Goal: Transaction & Acquisition: Purchase product/service

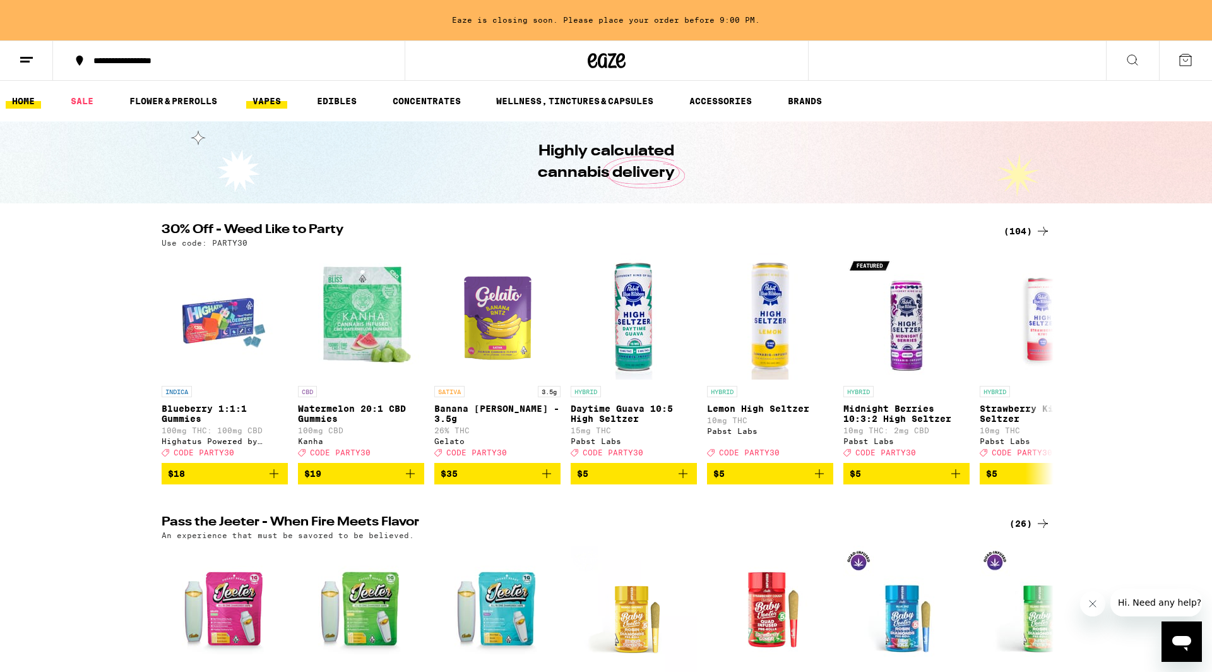
click at [271, 102] on link "VAPES" at bounding box center [266, 100] width 41 height 15
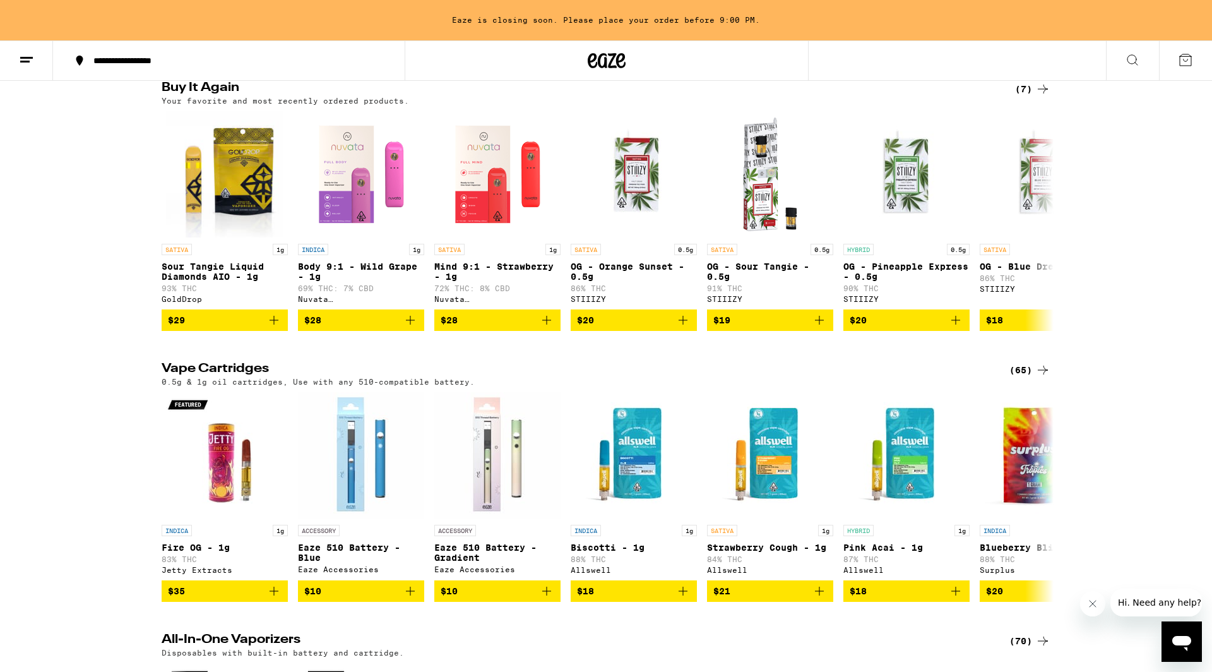
scroll to position [139, 0]
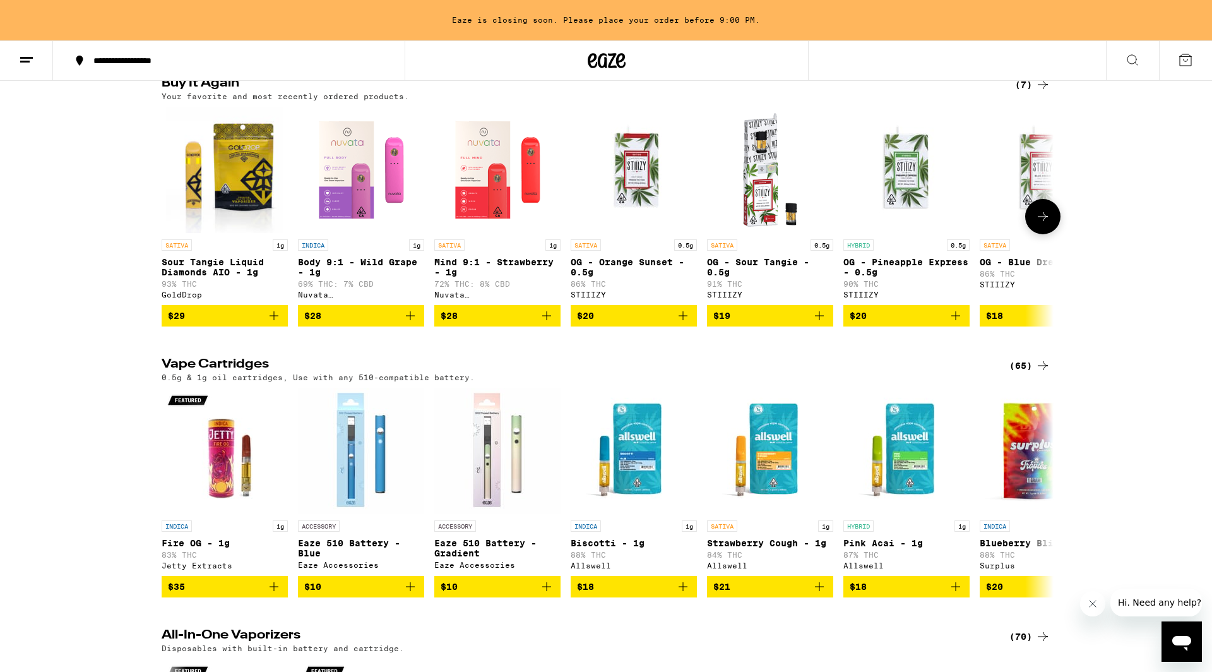
click at [817, 321] on icon "Add to bag" at bounding box center [819, 315] width 15 height 15
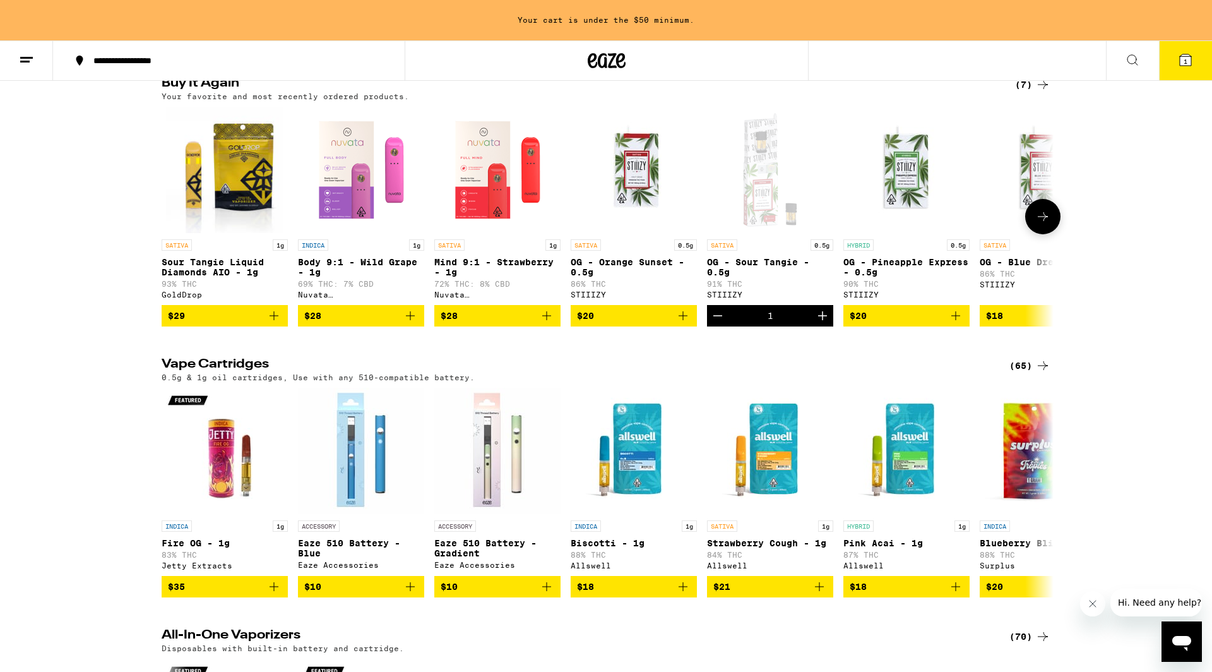
scroll to position [0, 65]
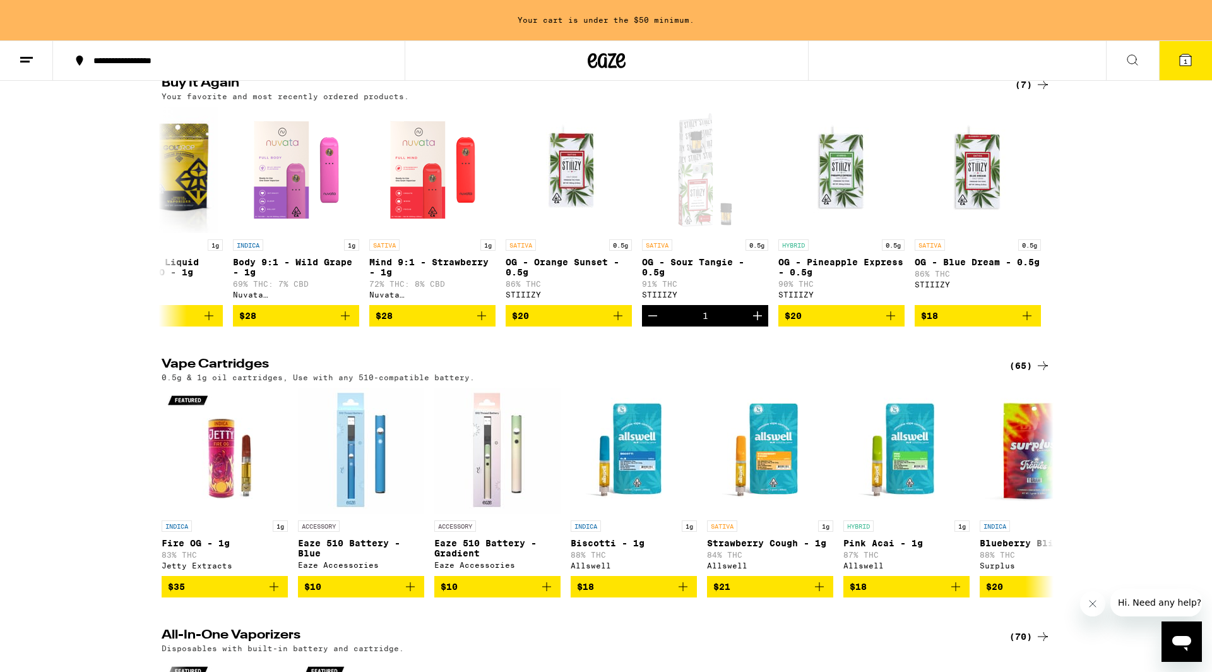
click at [1029, 83] on div "(7)" at bounding box center [1032, 84] width 35 height 15
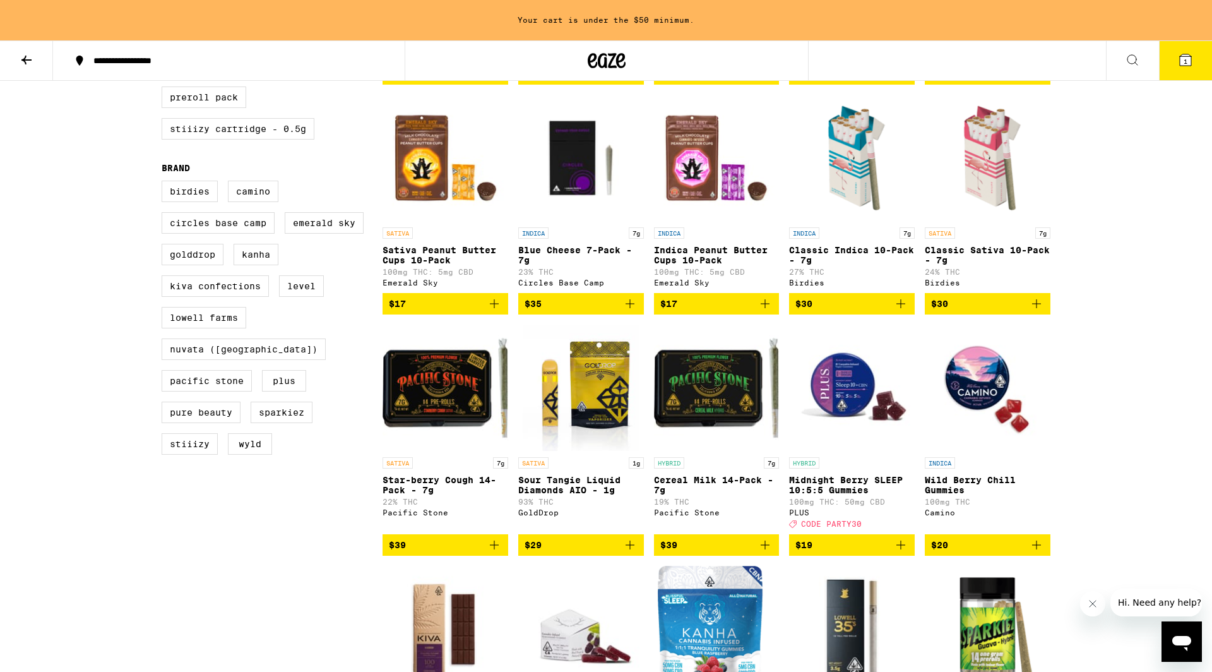
scroll to position [581, 0]
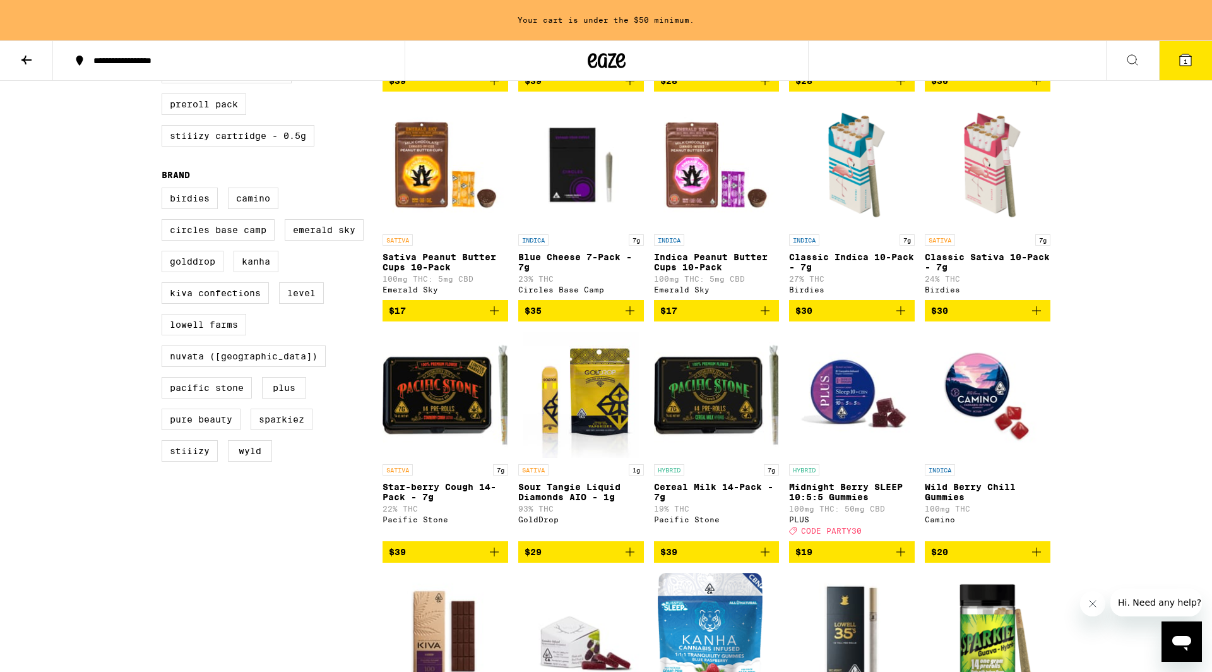
click at [495, 318] on icon "Add to bag" at bounding box center [494, 310] width 15 height 15
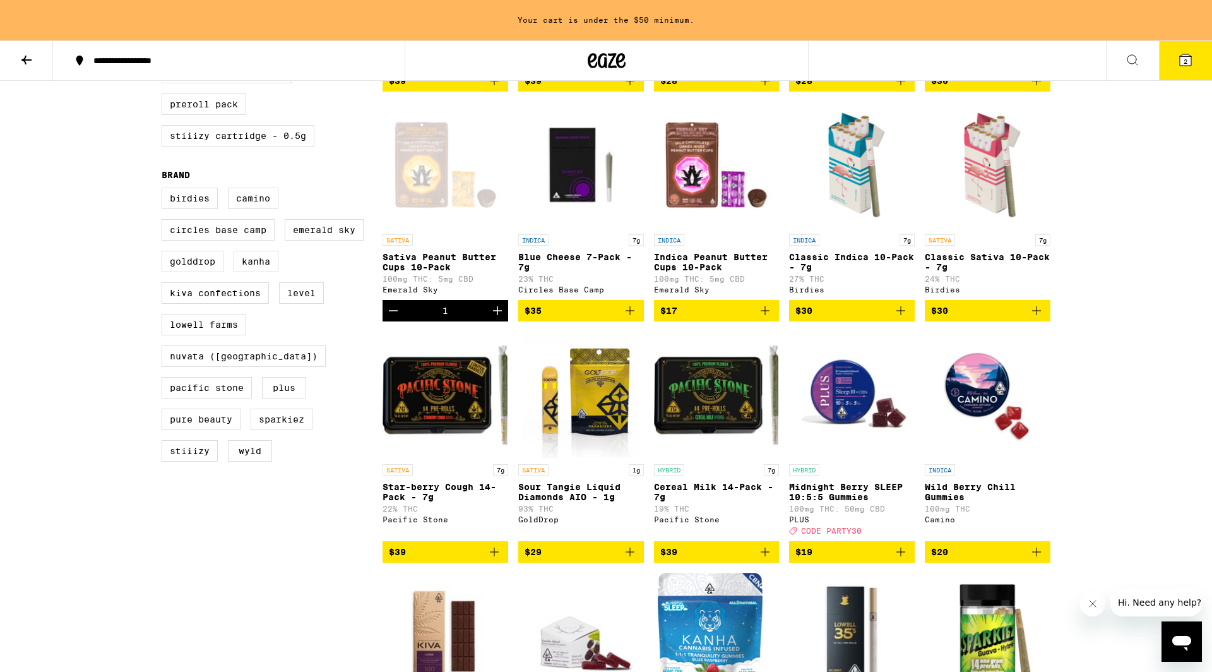
click at [766, 318] on icon "Add to bag" at bounding box center [764, 310] width 15 height 15
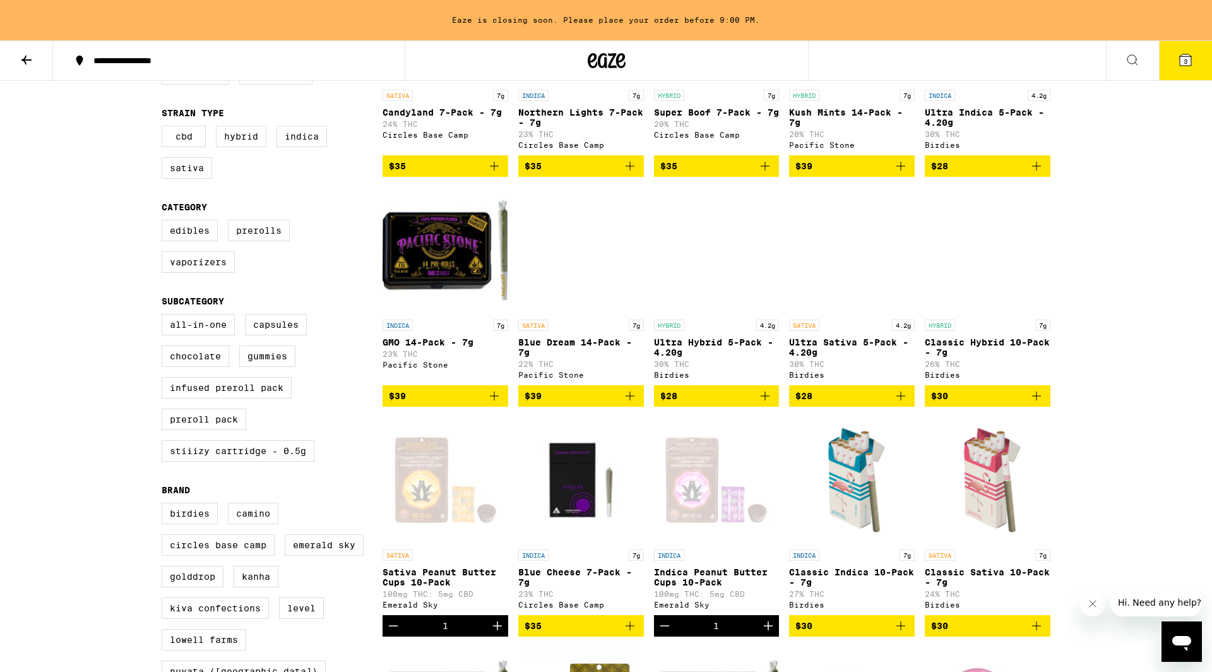
scroll to position [271, 0]
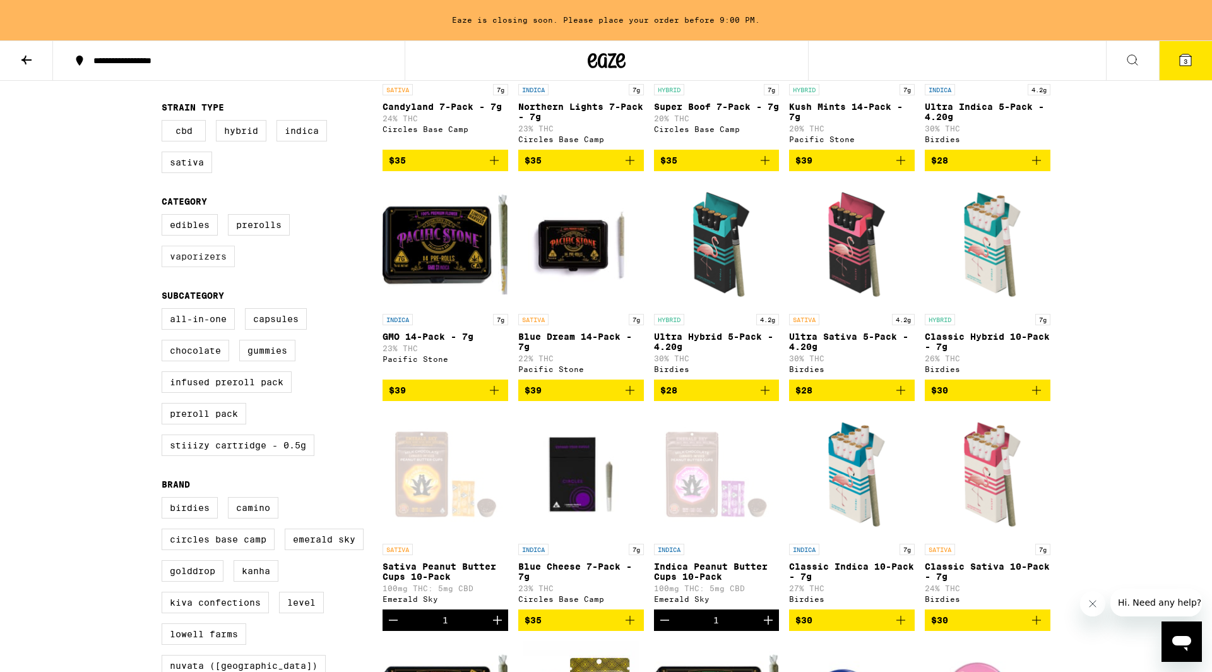
click at [235, 246] on label "Vaporizers" at bounding box center [198, 256] width 73 height 21
click at [165, 216] on input "Vaporizers" at bounding box center [164, 216] width 1 height 1
checkbox input "true"
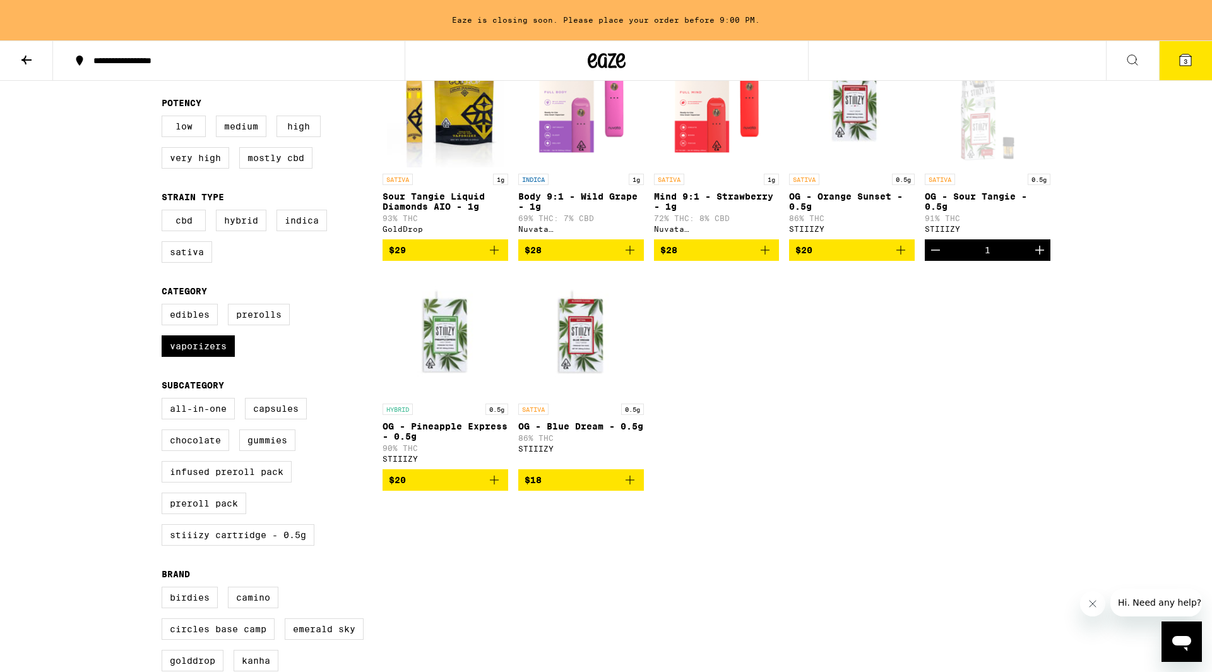
scroll to position [181, 0]
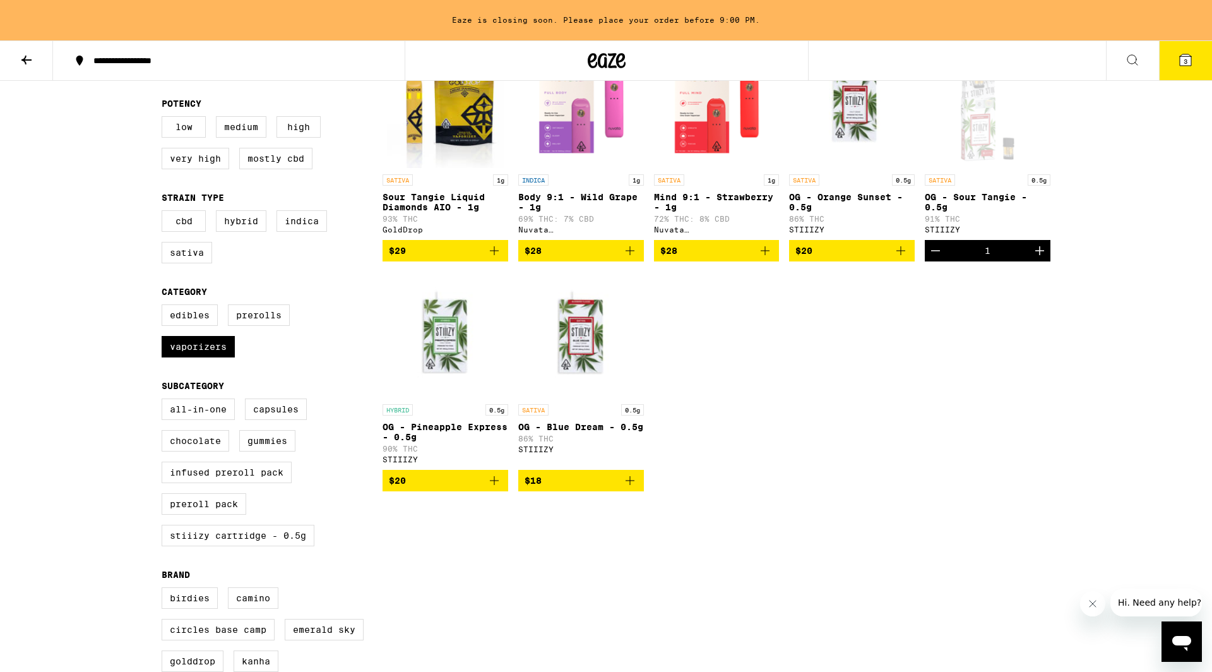
click at [495, 488] on icon "Add to bag" at bounding box center [494, 480] width 15 height 15
click at [497, 485] on icon "Increment" at bounding box center [497, 480] width 9 height 9
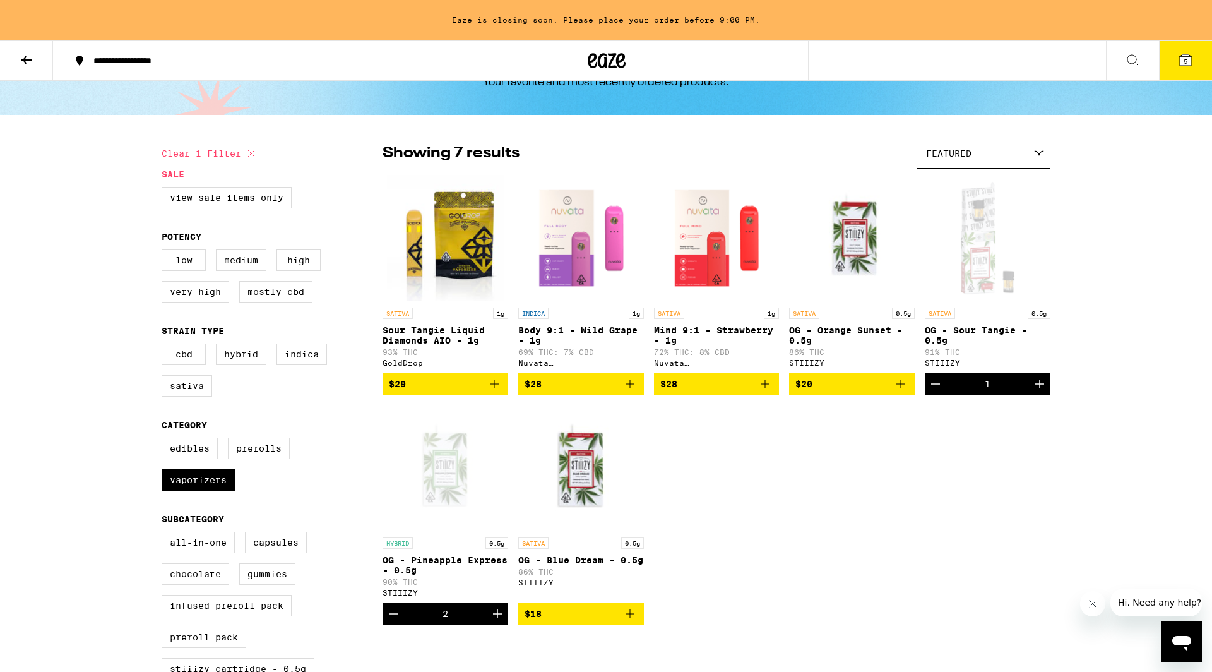
scroll to position [0, 0]
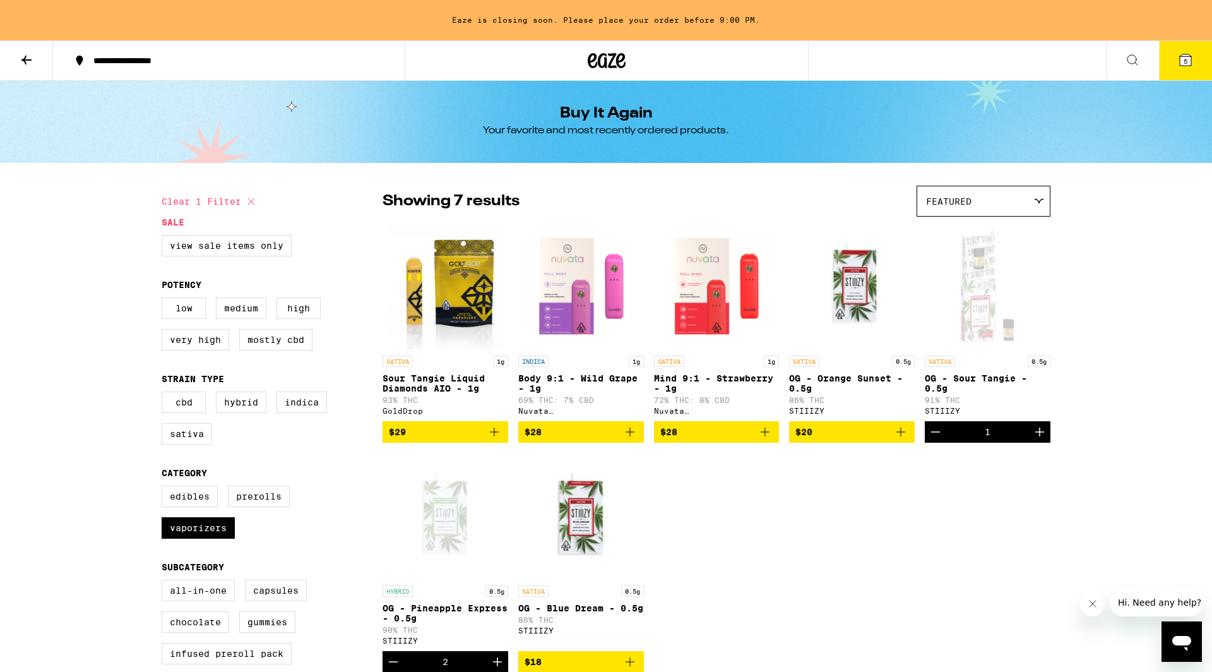
click at [19, 59] on icon at bounding box center [26, 59] width 15 height 15
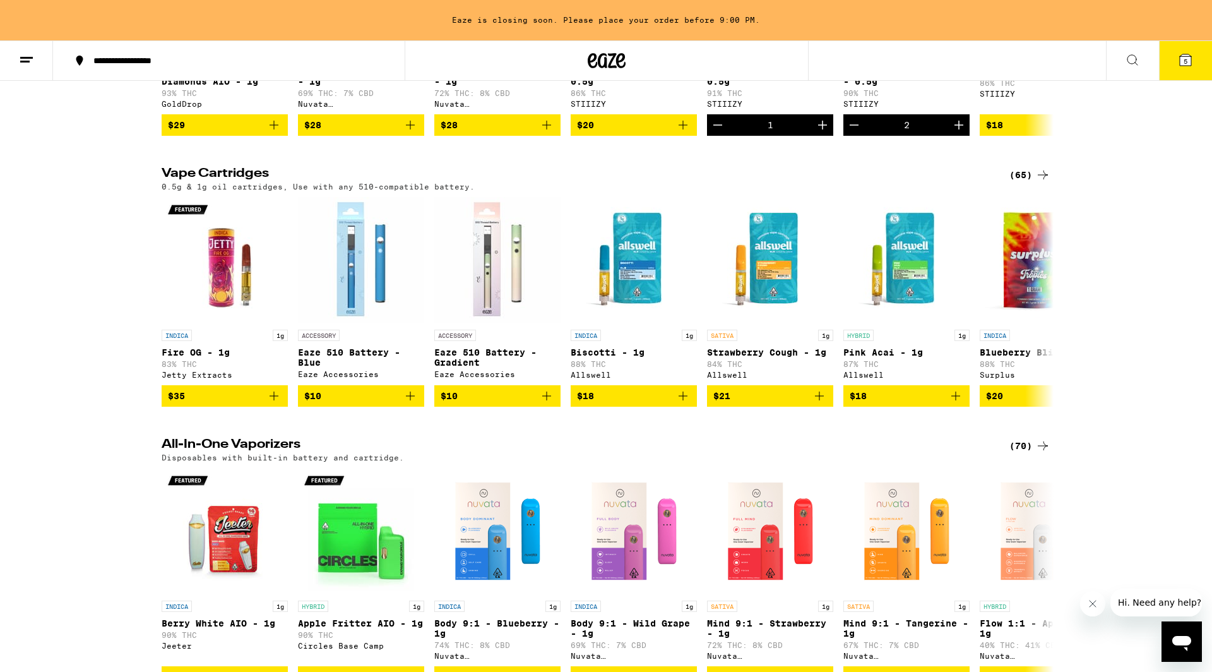
scroll to position [333, 0]
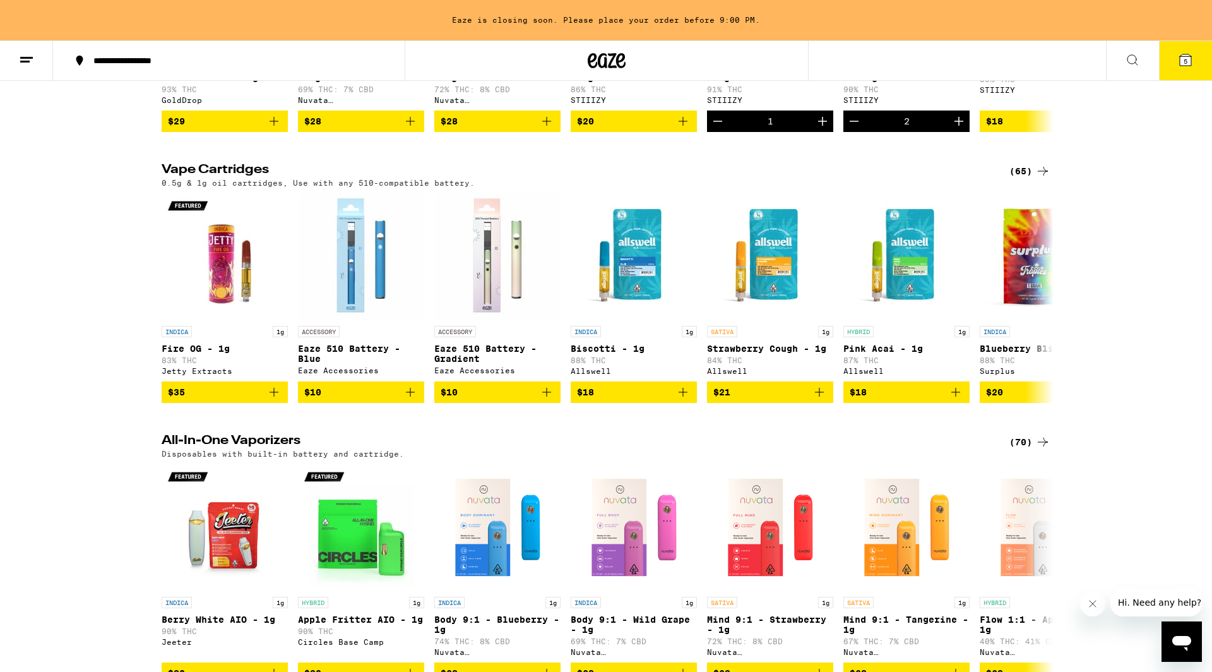
click at [1024, 179] on div "(65)" at bounding box center [1029, 170] width 41 height 15
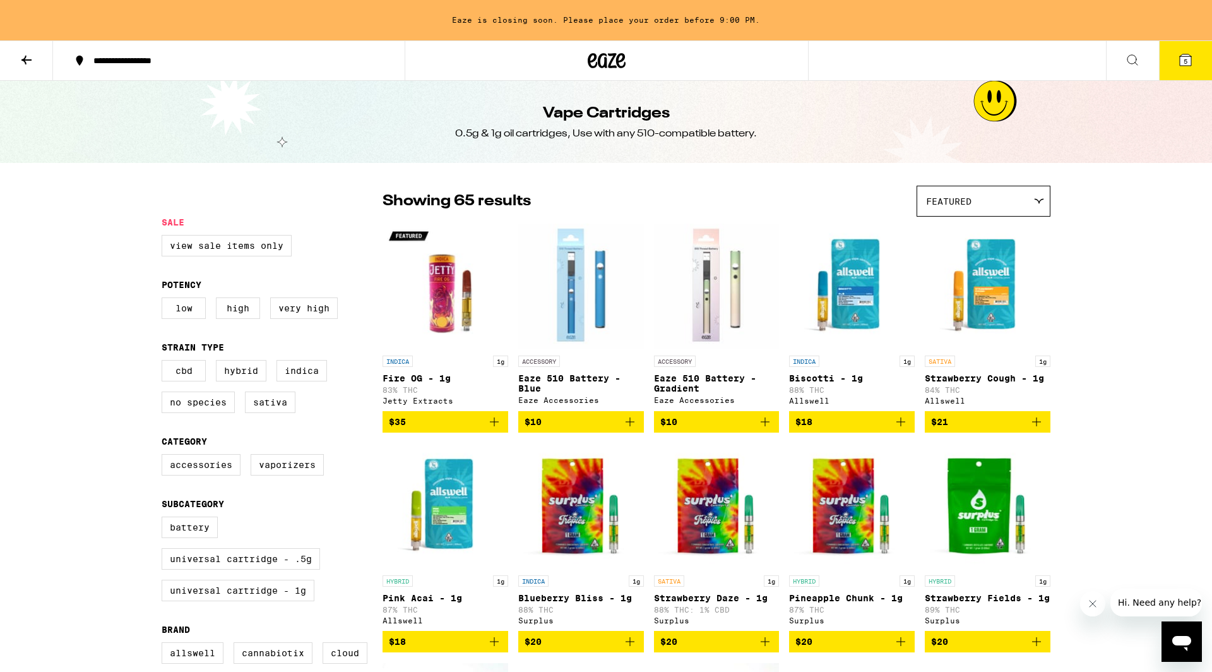
click at [27, 51] on button at bounding box center [26, 61] width 53 height 40
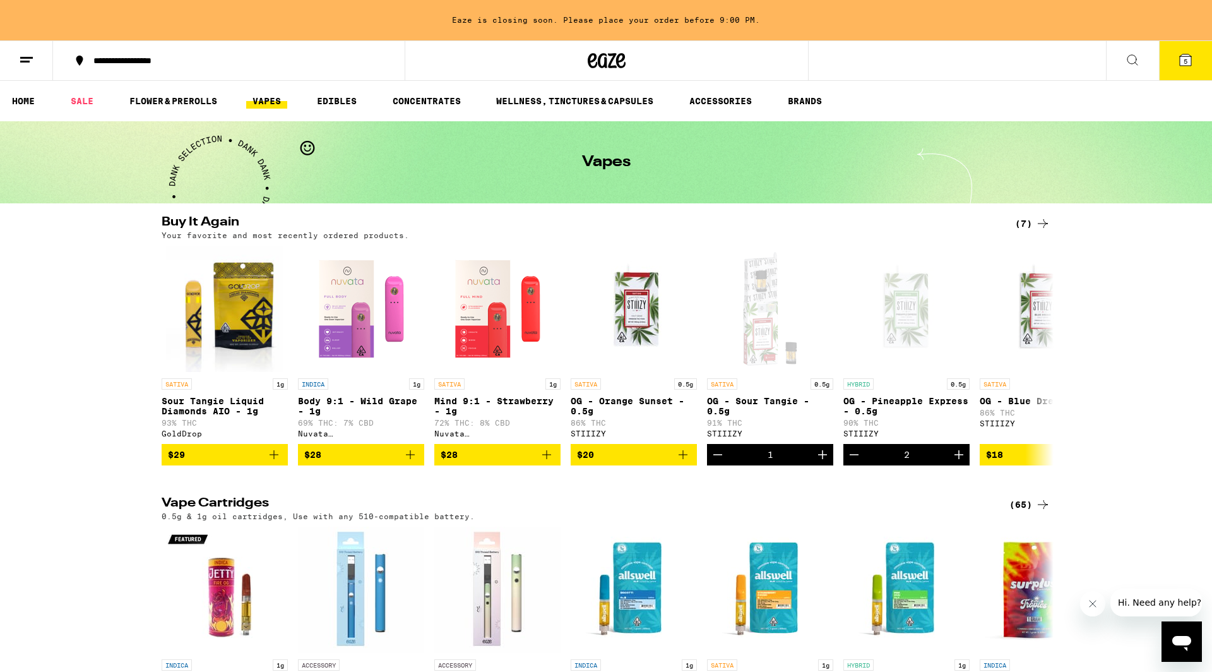
click at [1139, 59] on icon at bounding box center [1132, 59] width 15 height 15
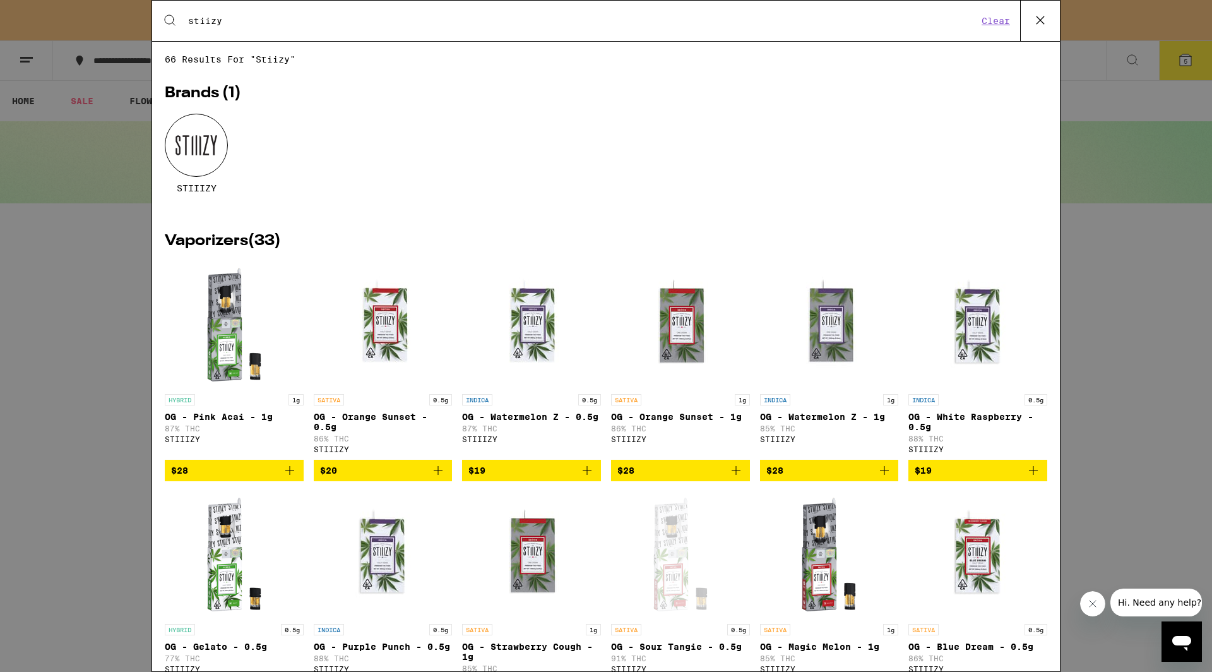
type input "stiizy"
click at [587, 478] on icon "Add to bag" at bounding box center [586, 470] width 15 height 15
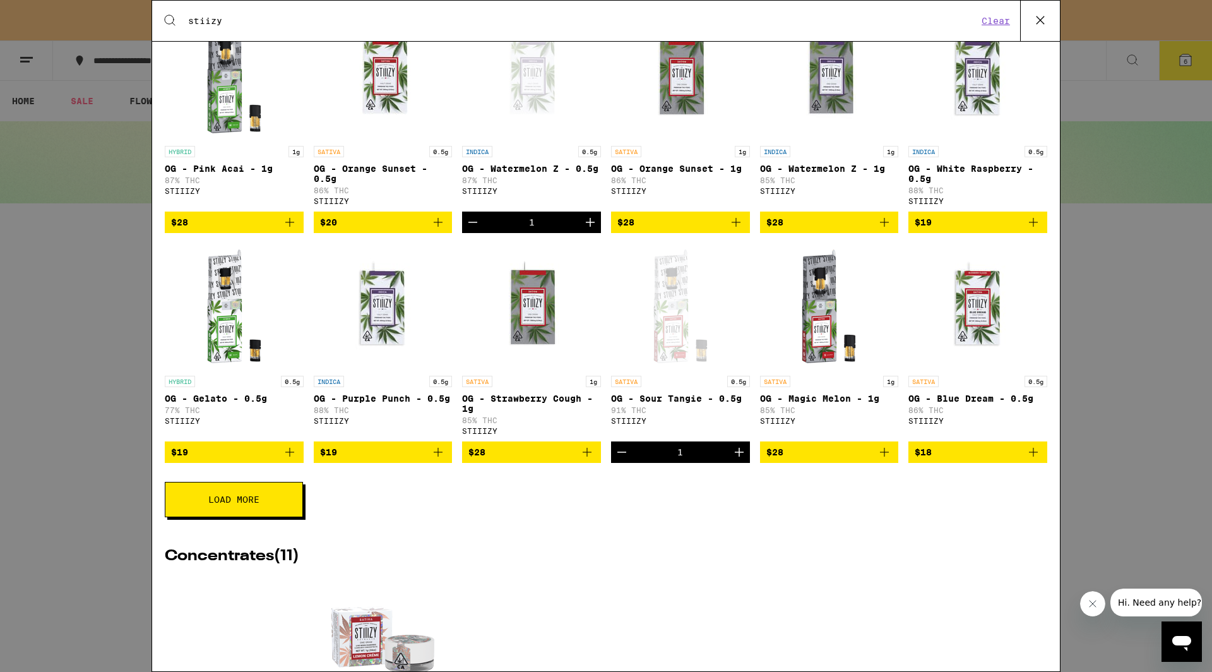
scroll to position [218, 0]
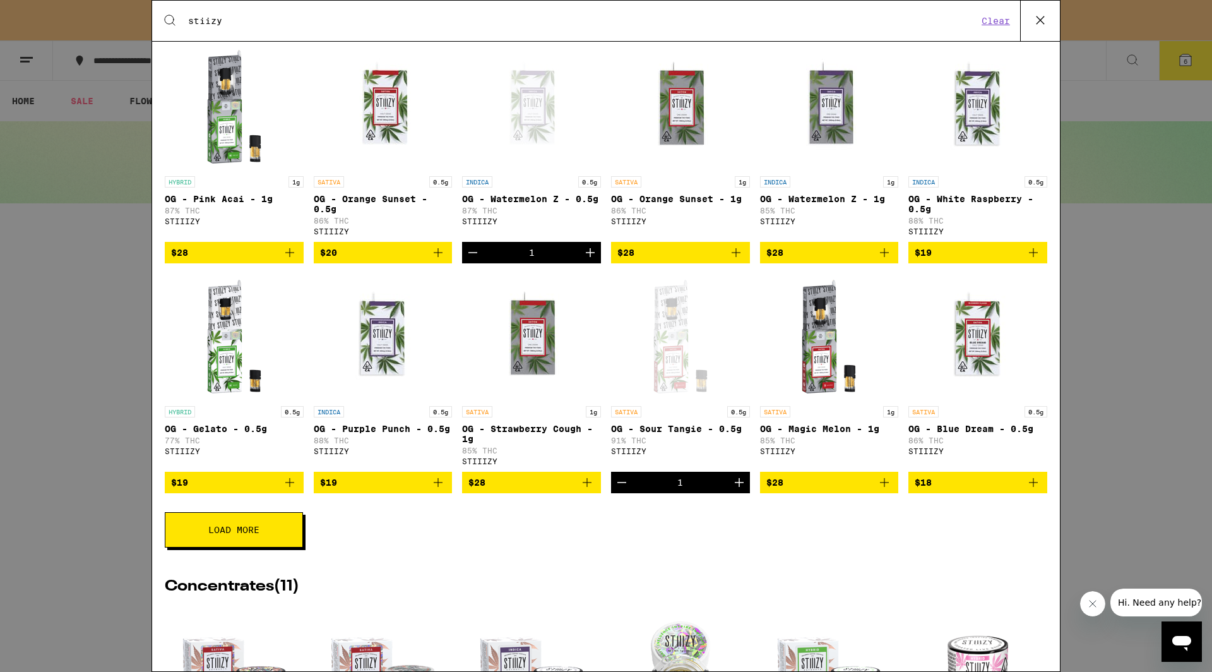
click at [475, 259] on icon "Decrement" at bounding box center [472, 252] width 15 height 15
click at [436, 490] on icon "Add to bag" at bounding box center [437, 482] width 15 height 15
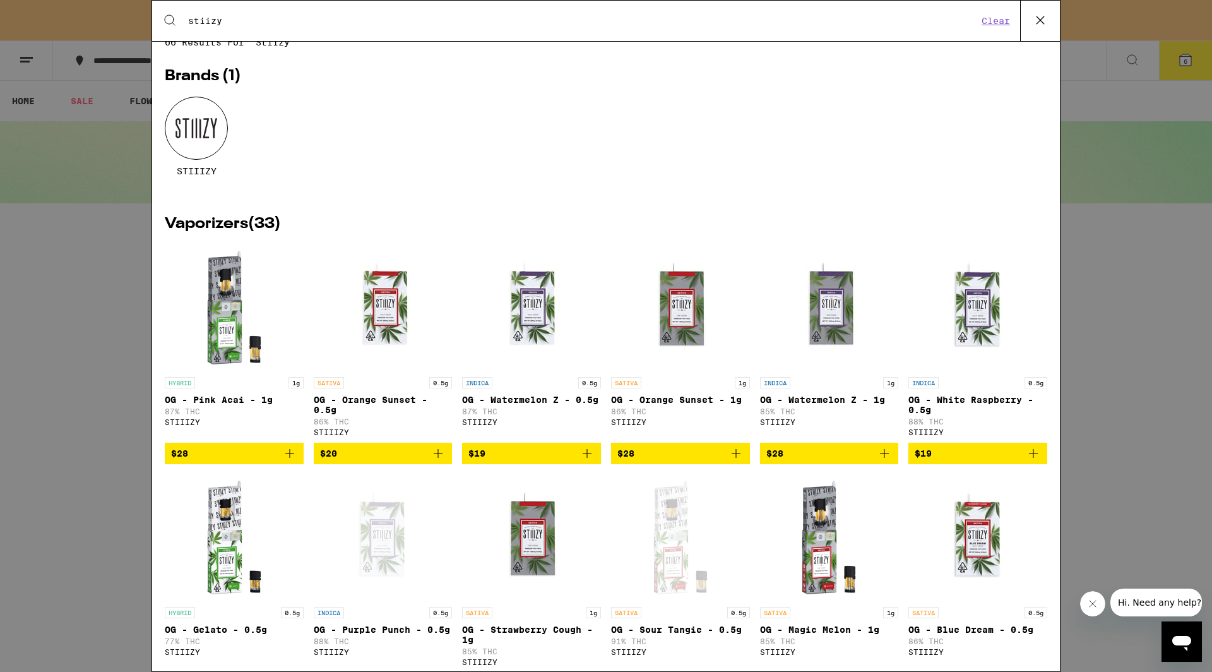
scroll to position [0, 0]
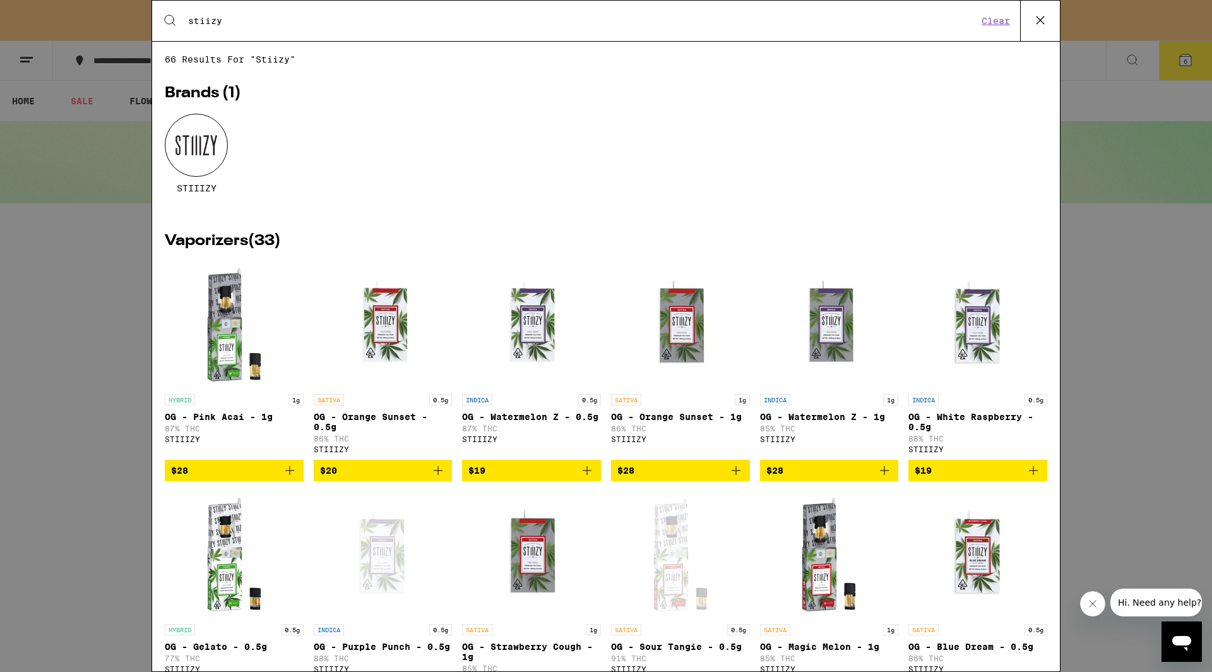
click at [1045, 14] on icon at bounding box center [1040, 20] width 19 height 19
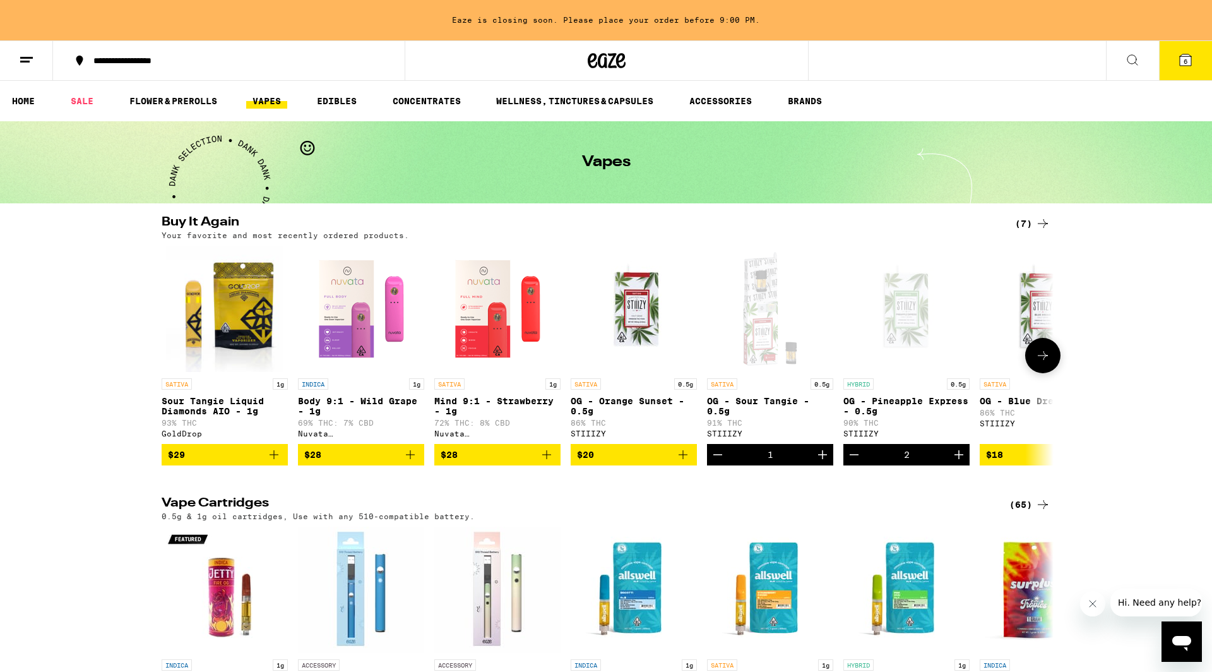
click at [854, 462] on icon "Decrement" at bounding box center [853, 454] width 15 height 15
click at [199, 98] on link "FLOWER & PREROLLS" at bounding box center [173, 100] width 100 height 15
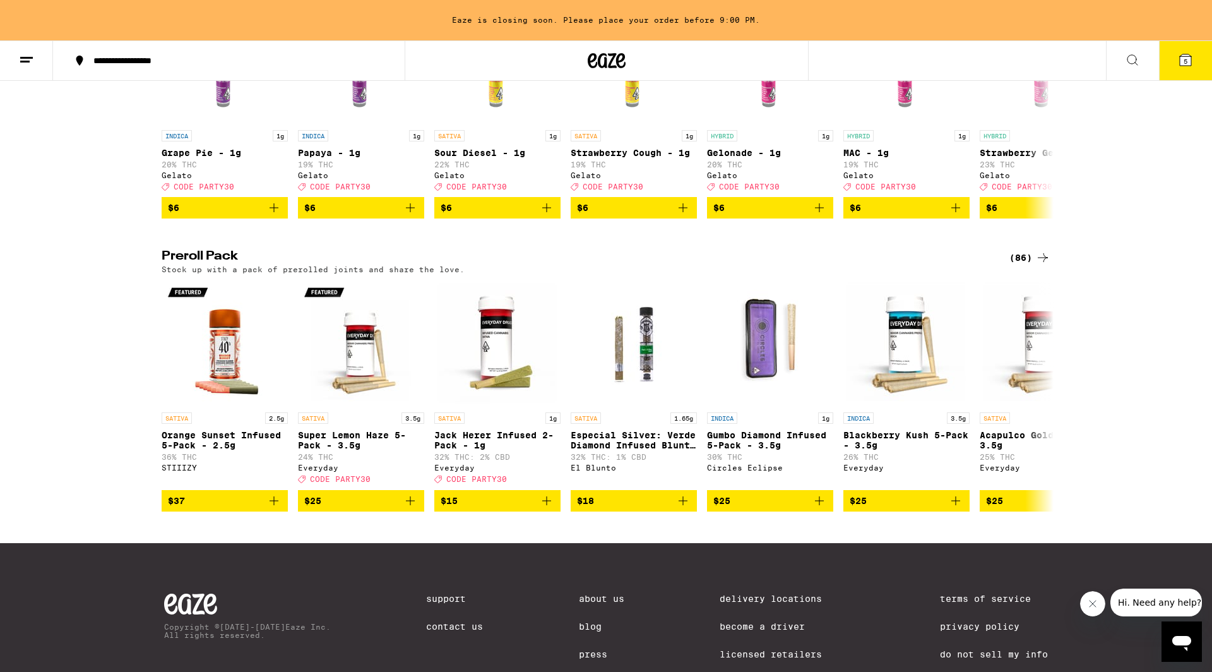
scroll to position [810, 0]
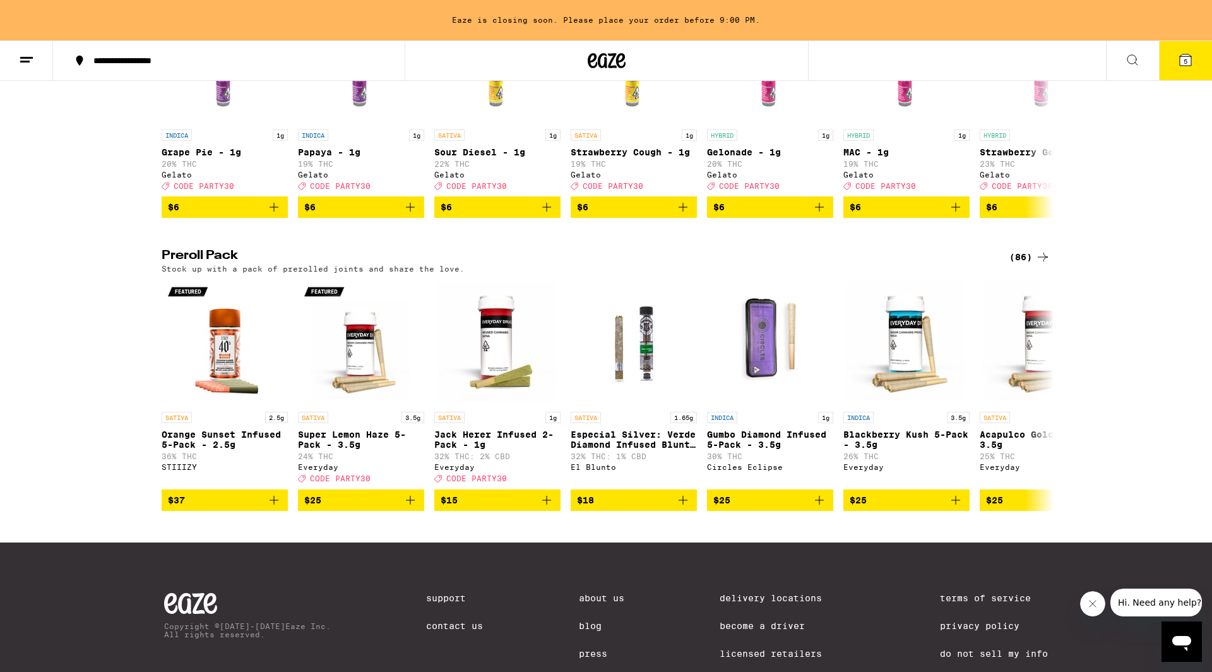
click at [1027, 264] on div "(86)" at bounding box center [1029, 256] width 41 height 15
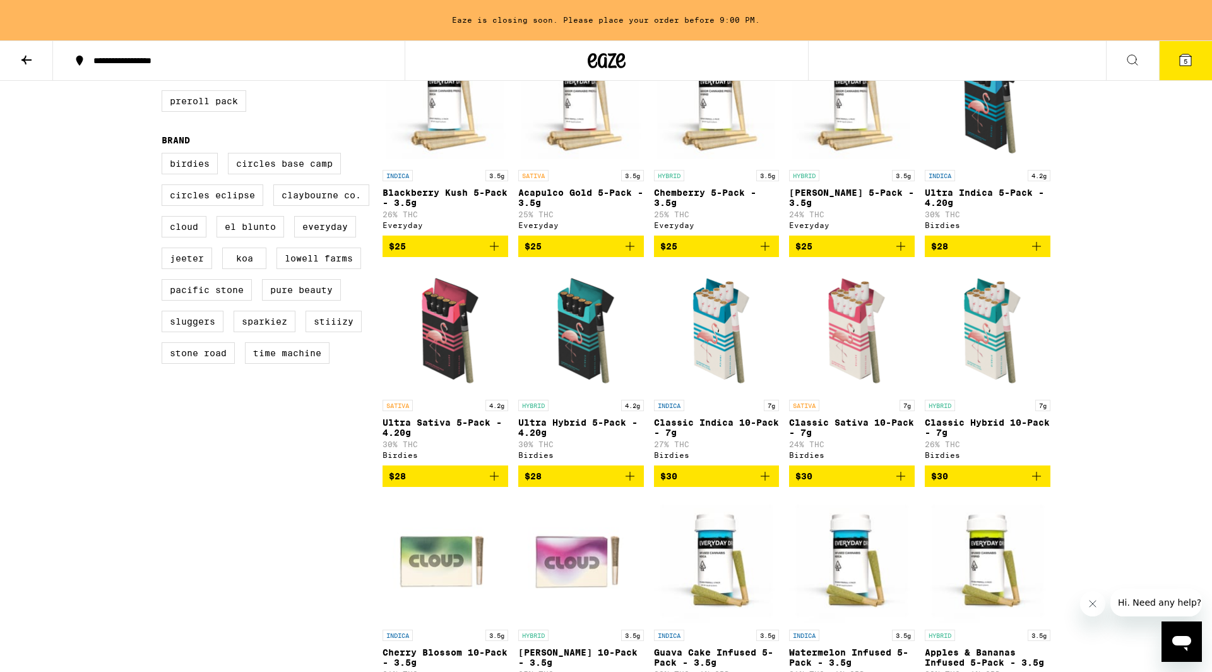
scroll to position [428, 0]
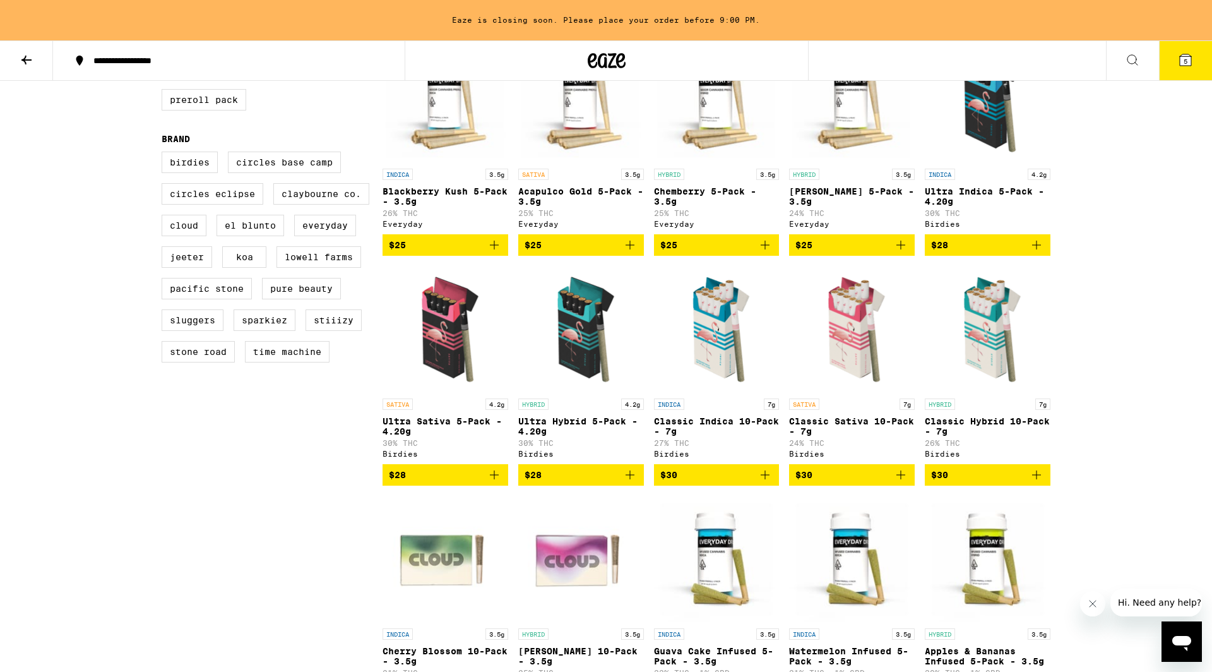
click at [904, 482] on icon "Add to bag" at bounding box center [900, 474] width 15 height 15
click at [1038, 482] on icon "Add to bag" at bounding box center [1036, 474] width 15 height 15
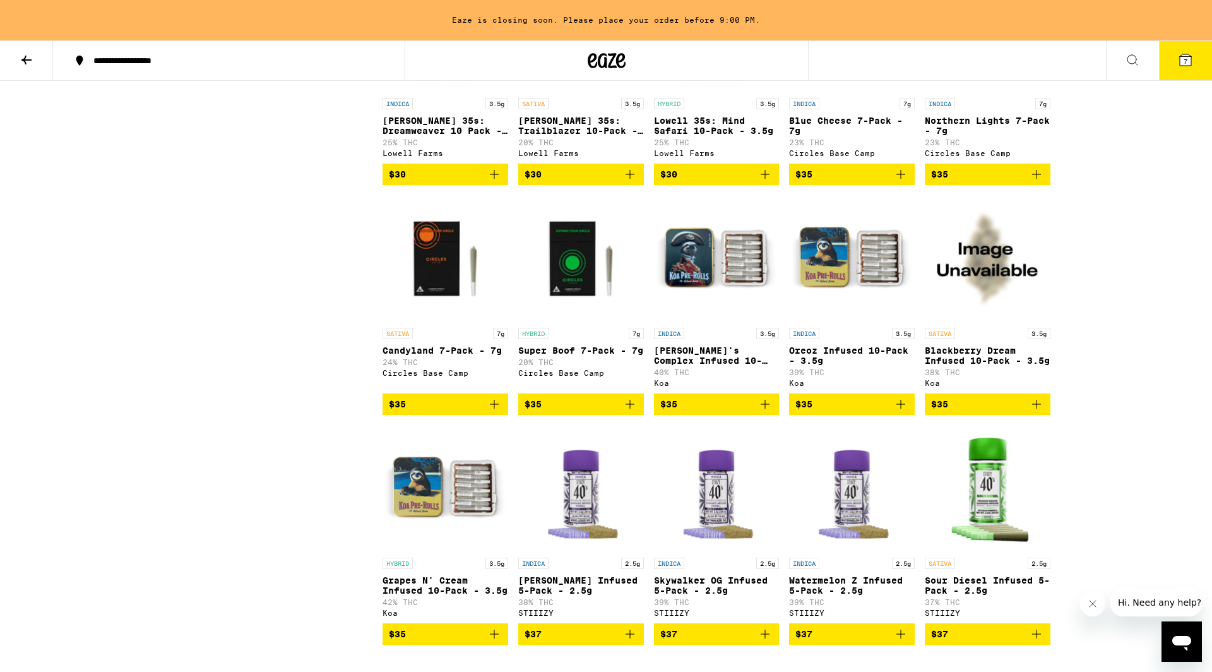
scroll to position [1190, 0]
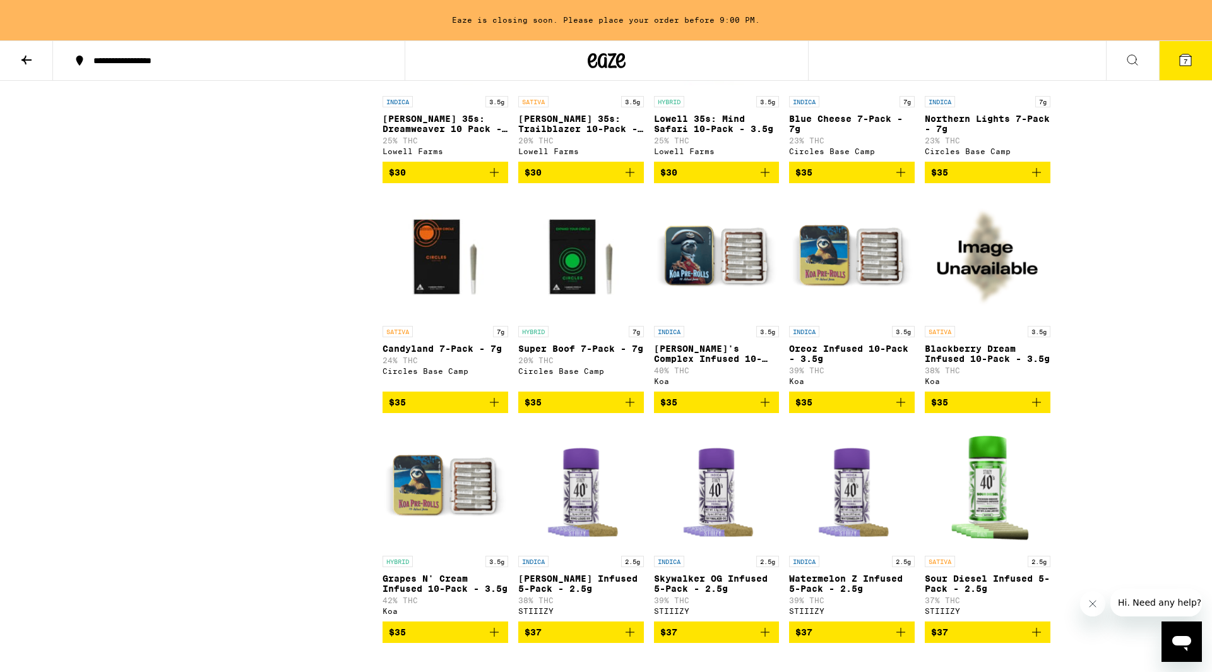
click at [497, 410] on icon "Add to bag" at bounding box center [494, 401] width 15 height 15
click at [634, 410] on icon "Add to bag" at bounding box center [629, 401] width 15 height 15
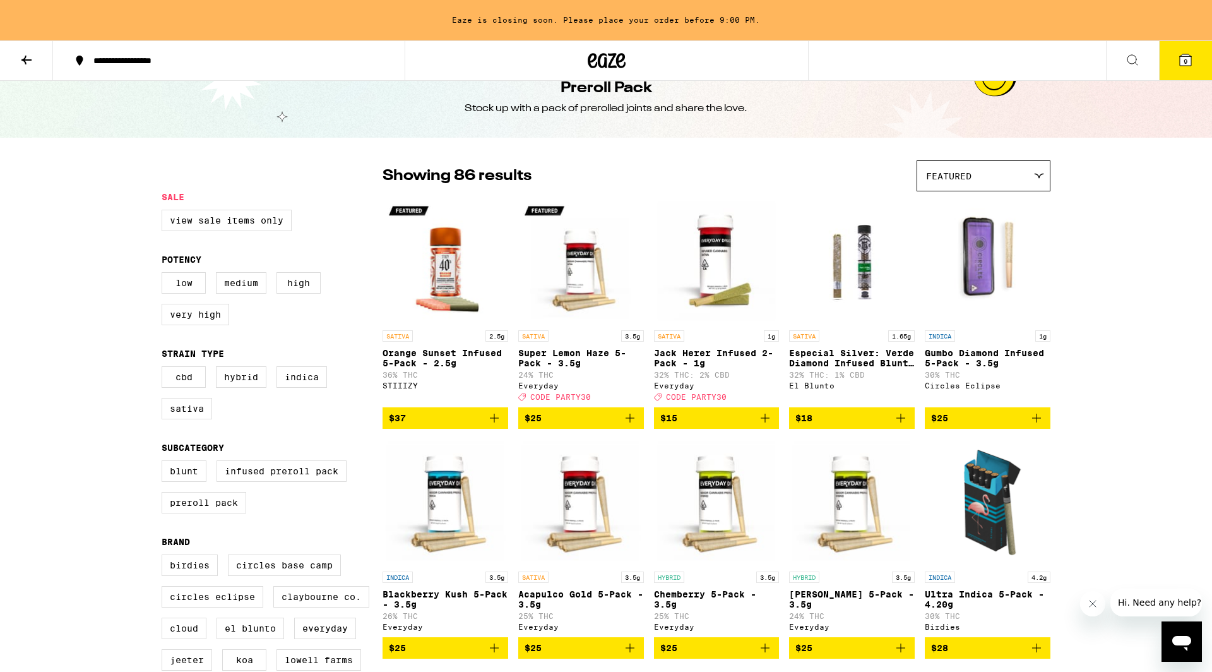
scroll to position [0, 0]
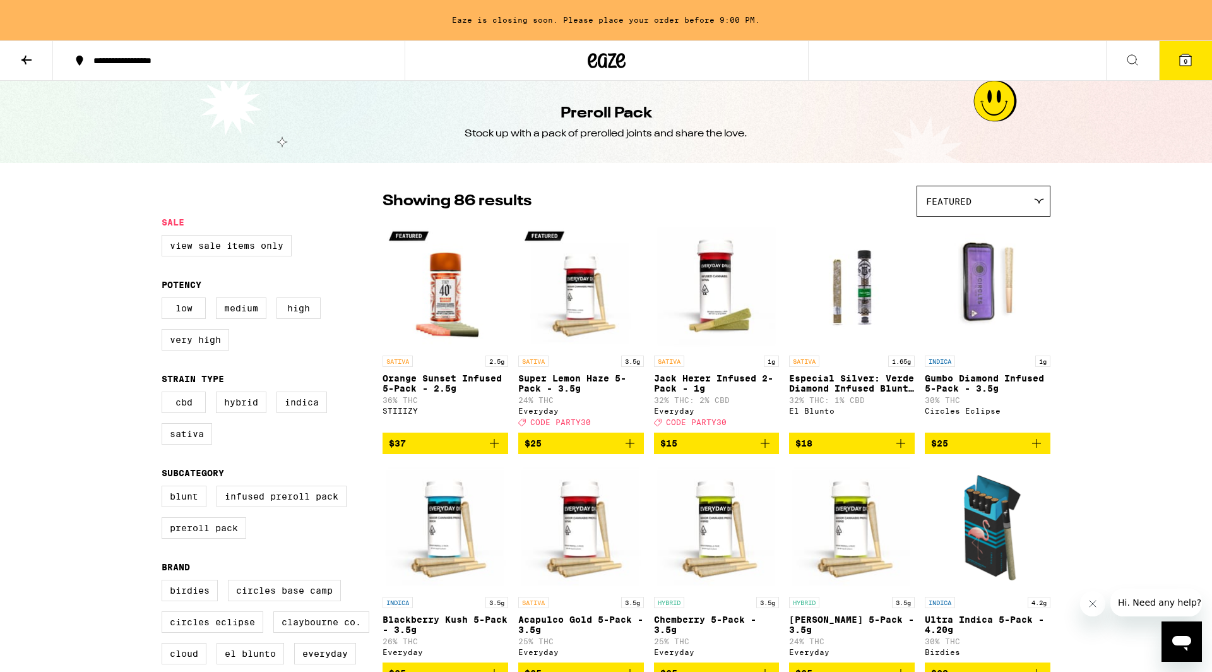
click at [1183, 59] on span "9" at bounding box center [1185, 61] width 4 height 8
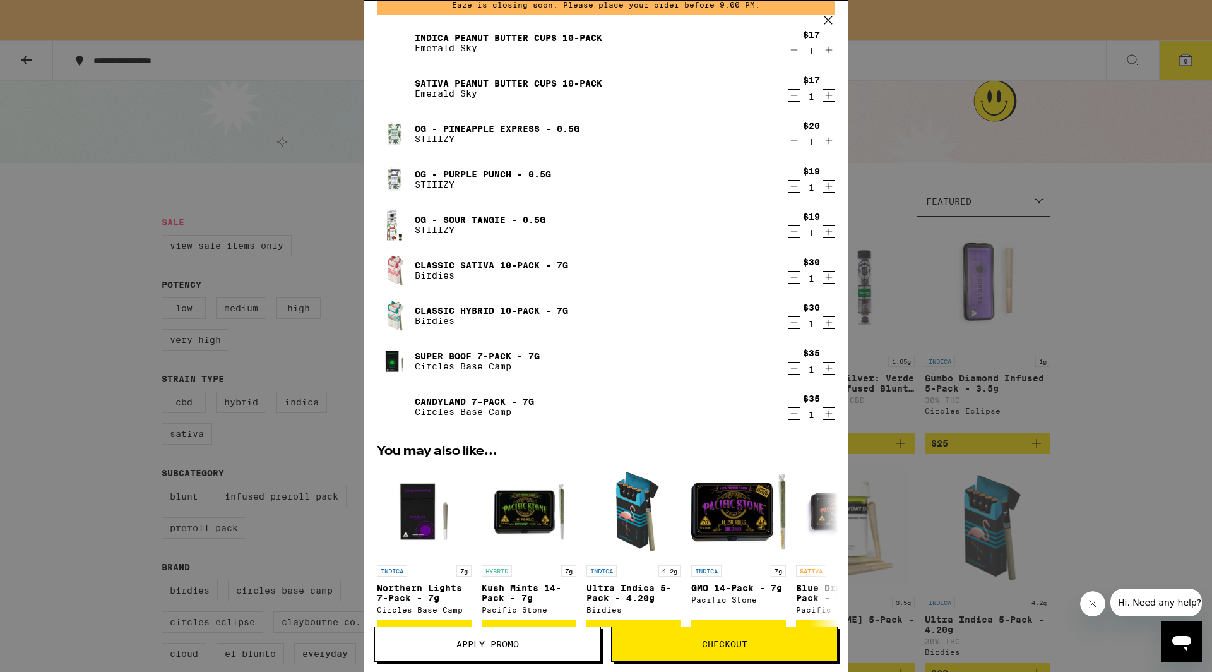
scroll to position [70, 0]
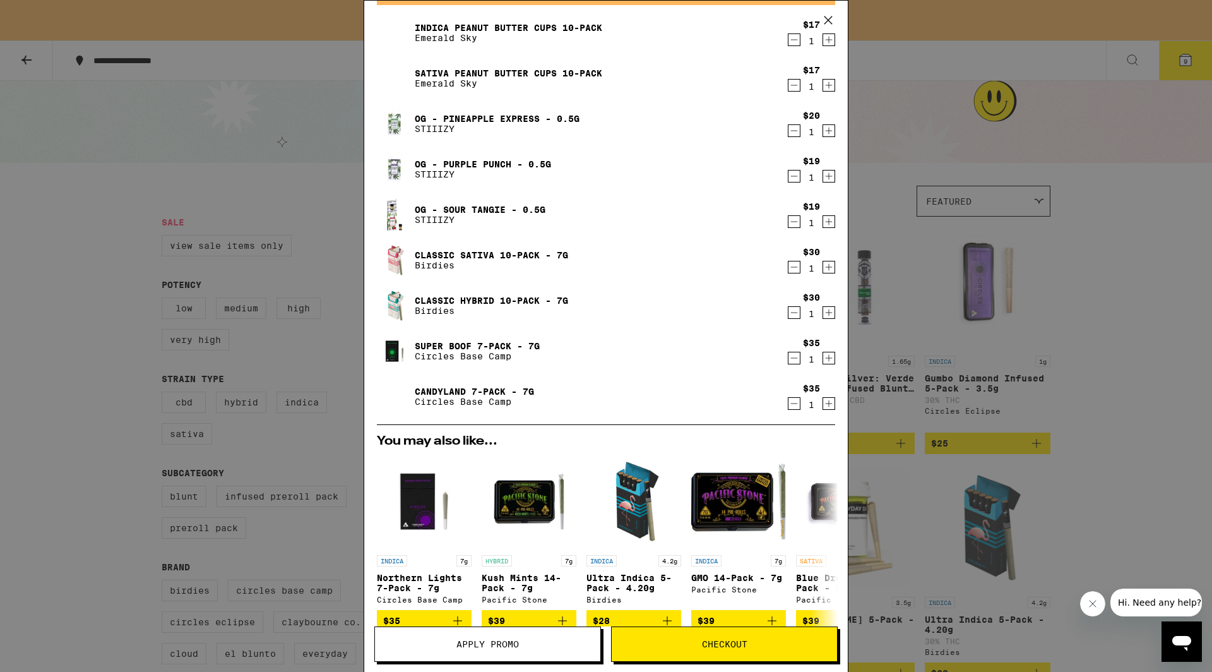
click at [722, 639] on span "Checkout" at bounding box center [724, 643] width 45 height 9
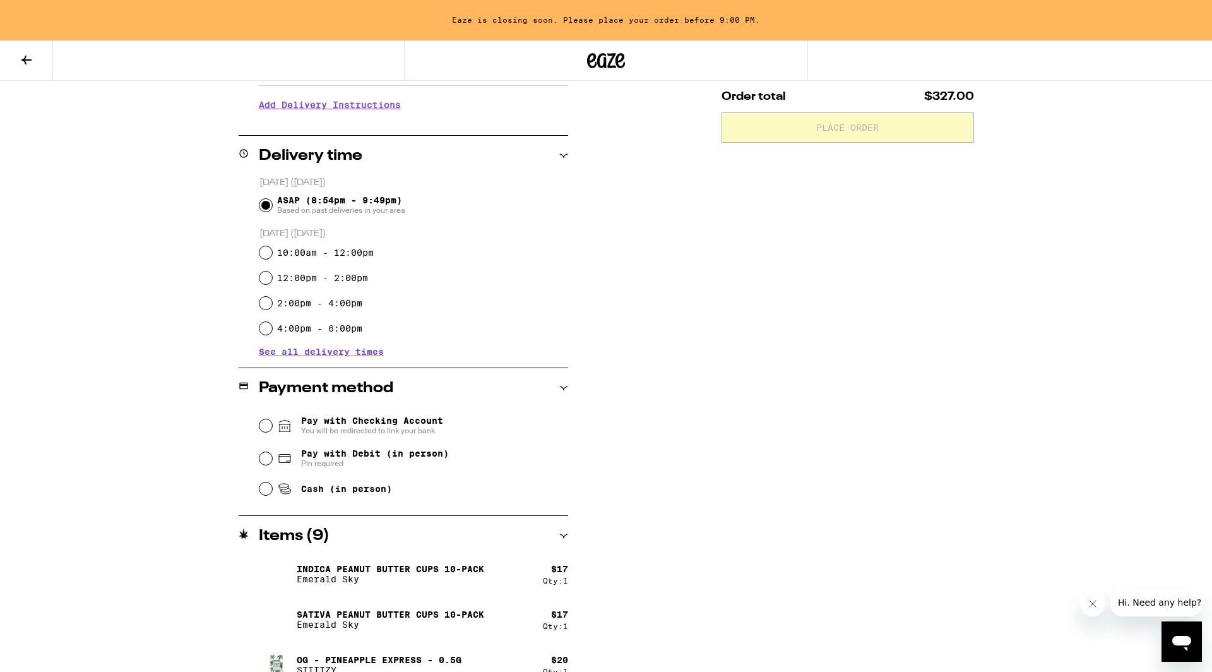
scroll to position [274, 0]
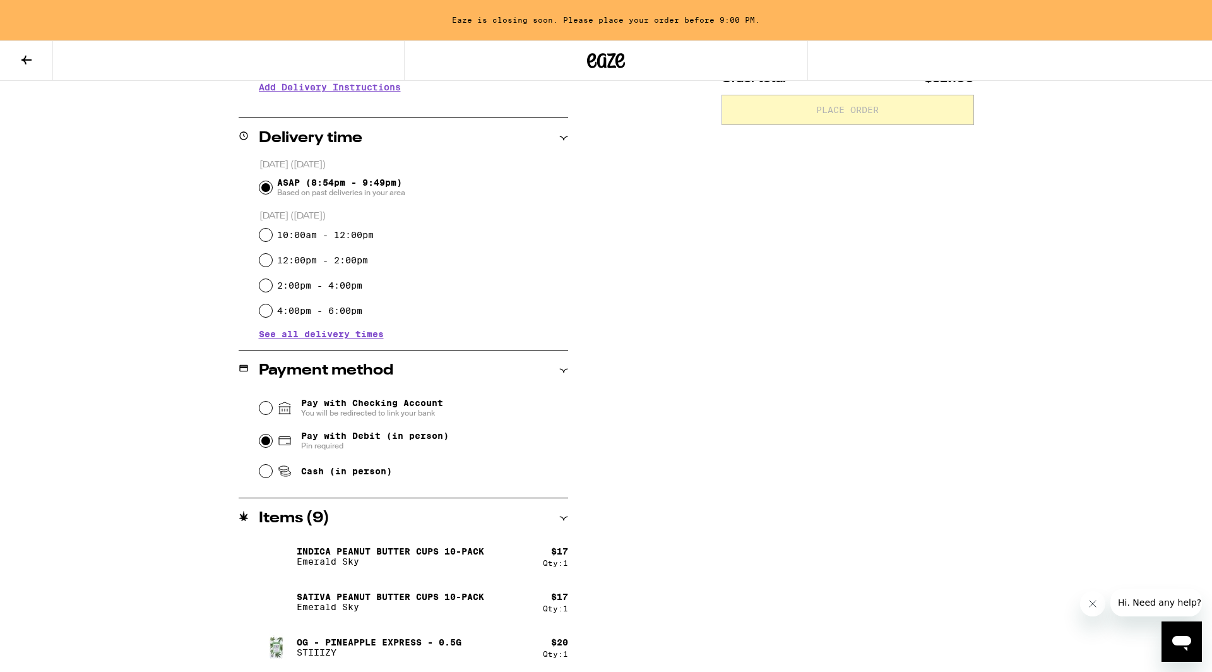
click at [266, 439] on input "Pay with Debit (in person) Pin required" at bounding box center [265, 440] width 13 height 13
radio input "true"
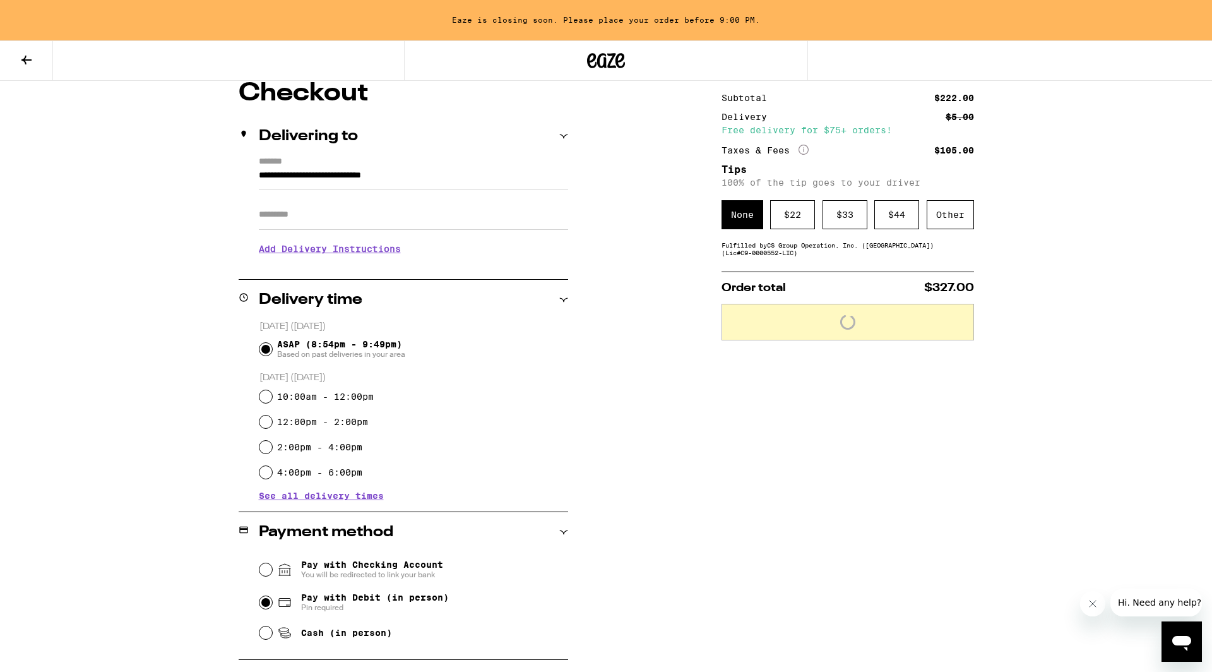
scroll to position [61, 0]
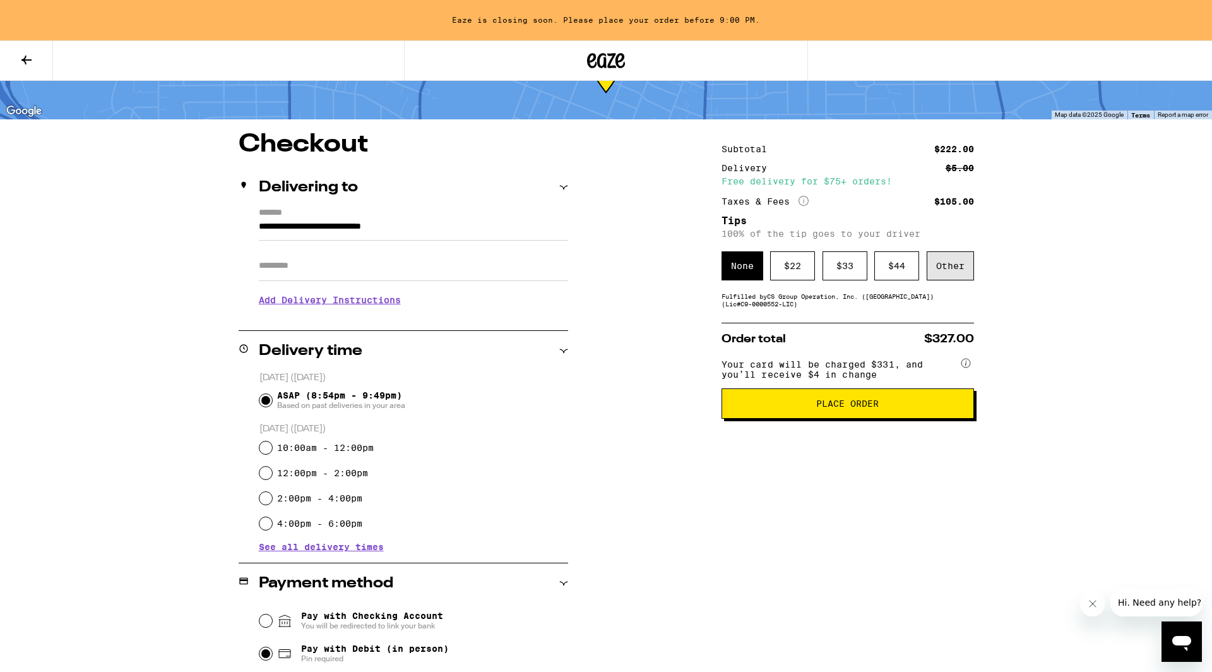
click at [951, 268] on div "Other" at bounding box center [950, 265] width 47 height 29
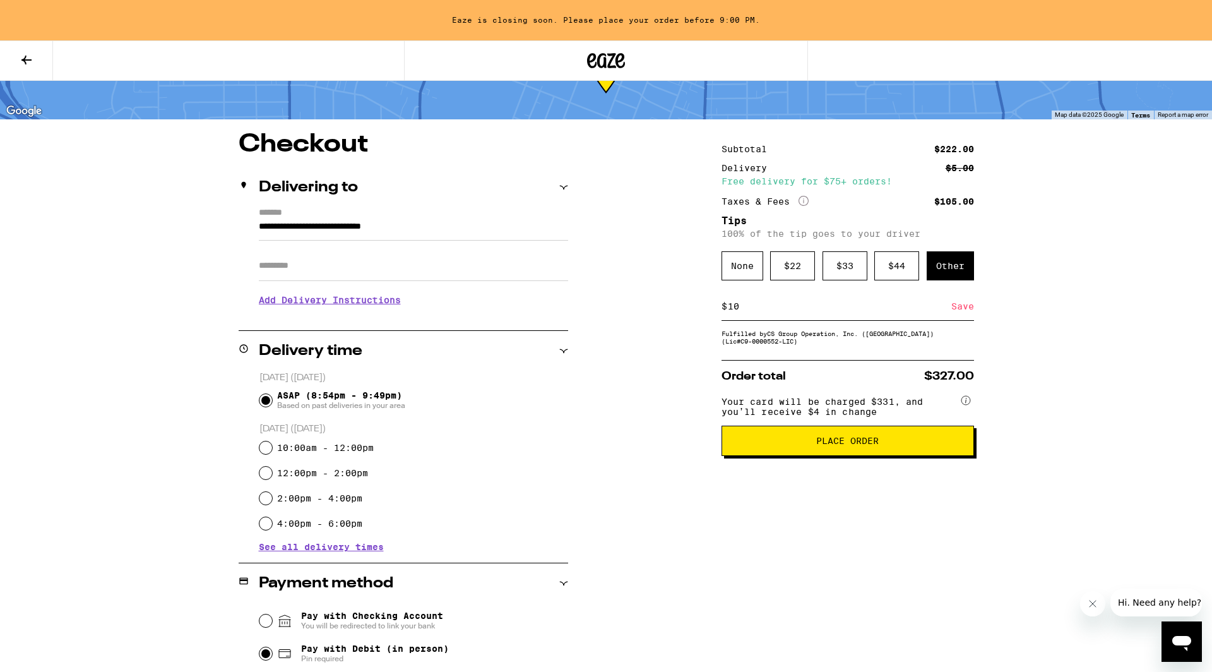
type input "10"
click at [871, 319] on div "$ 10 Save" at bounding box center [847, 306] width 252 height 28
click at [958, 309] on div "Save" at bounding box center [962, 306] width 23 height 28
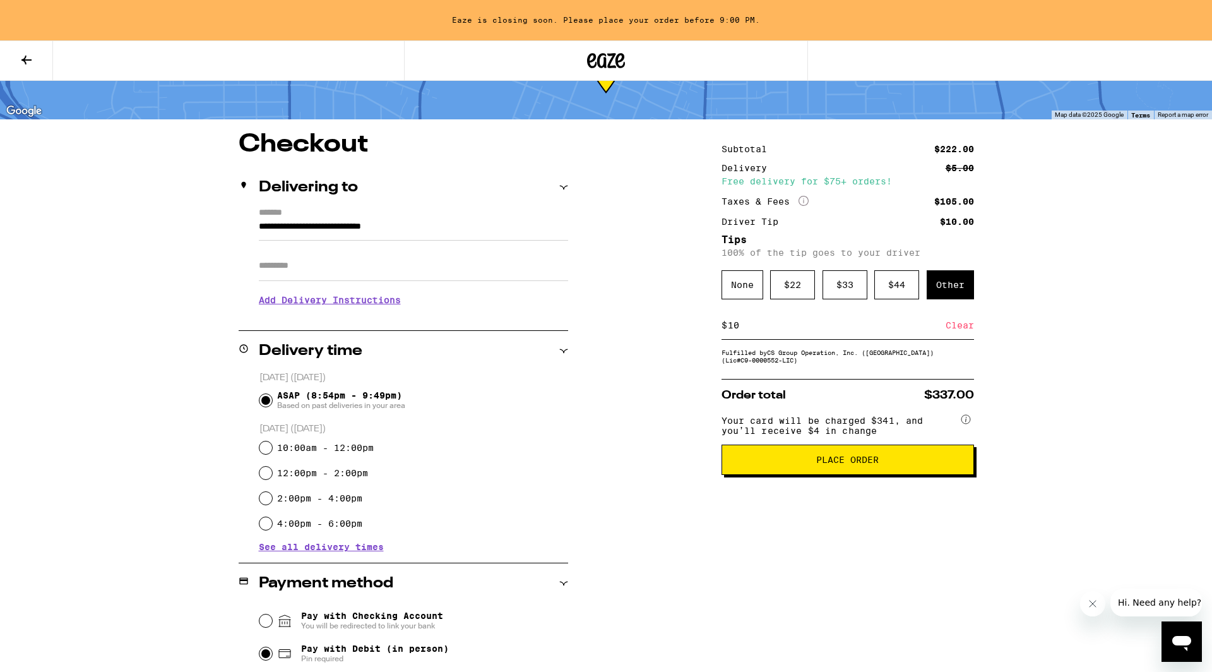
click at [833, 473] on button "Place Order" at bounding box center [847, 459] width 252 height 30
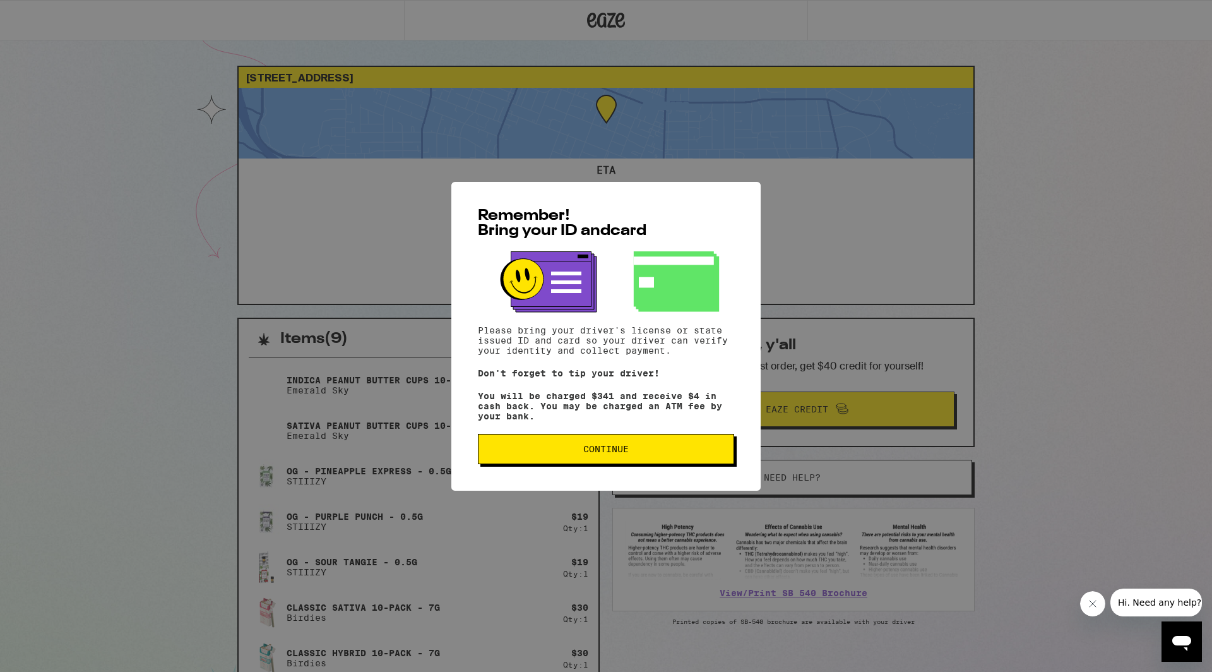
click at [608, 451] on span "Continue" at bounding box center [605, 448] width 45 height 9
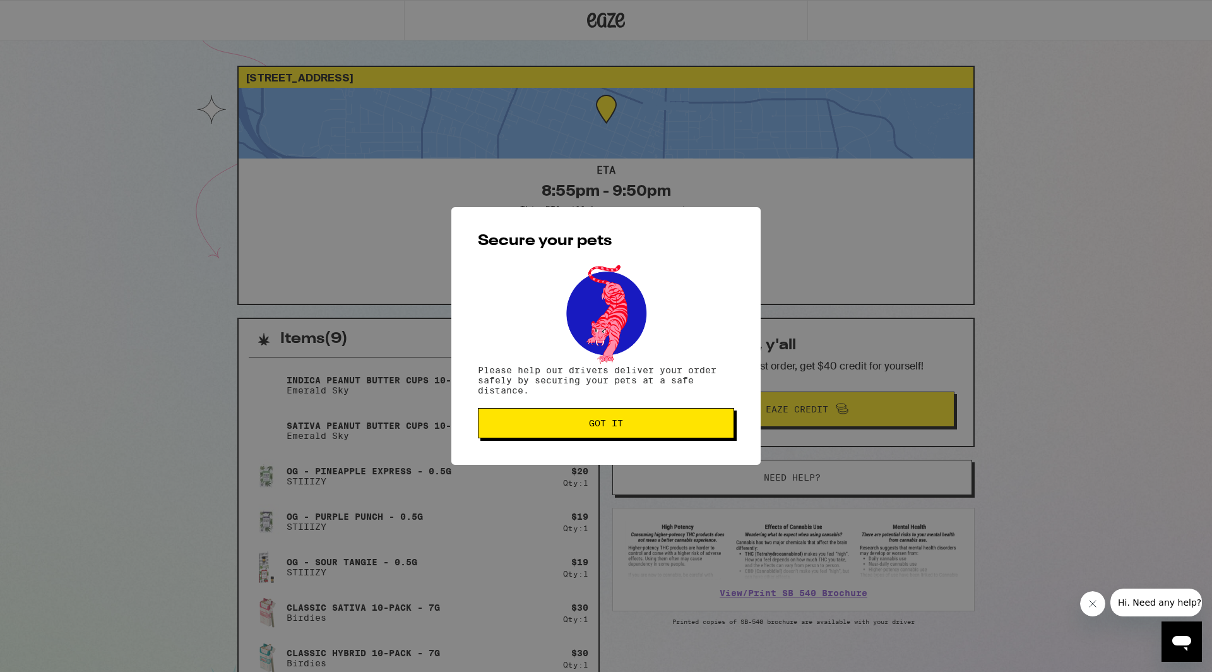
click at [586, 421] on span "Got it" at bounding box center [606, 422] width 235 height 9
